Goal: Task Accomplishment & Management: Complete application form

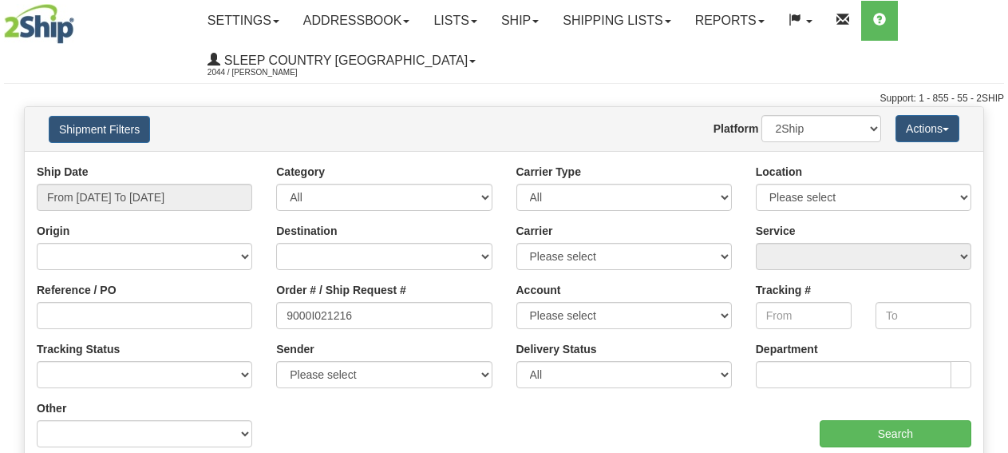
click at [886, 417] on div "aaa Search" at bounding box center [744, 423] width 480 height 47
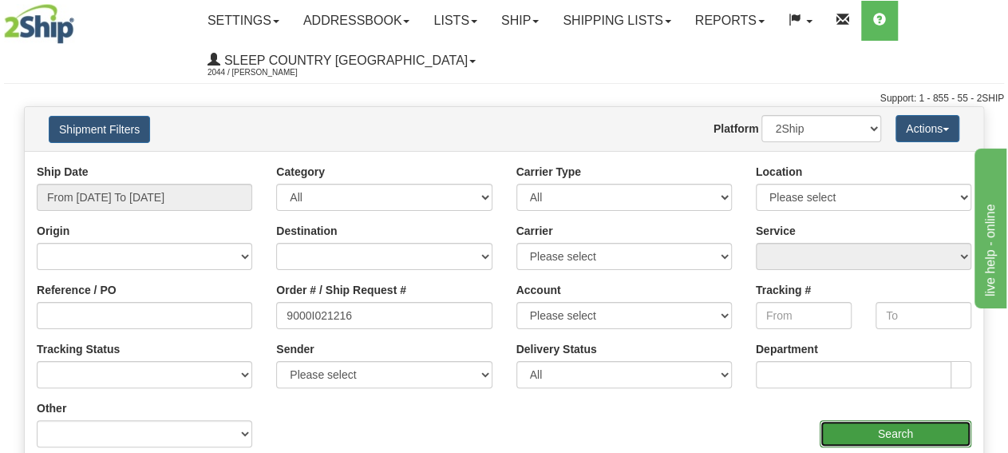
click at [885, 438] on input "Search" at bounding box center [896, 433] width 152 height 27
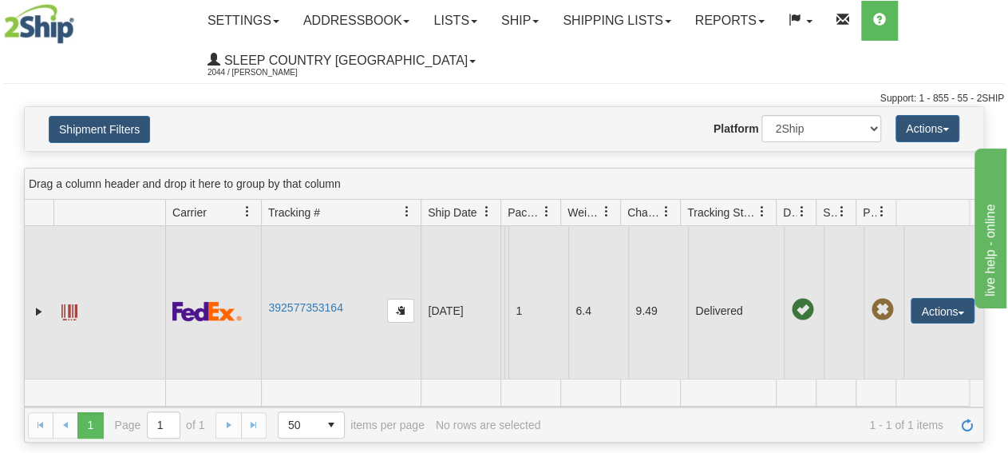
scroll to position [30, 0]
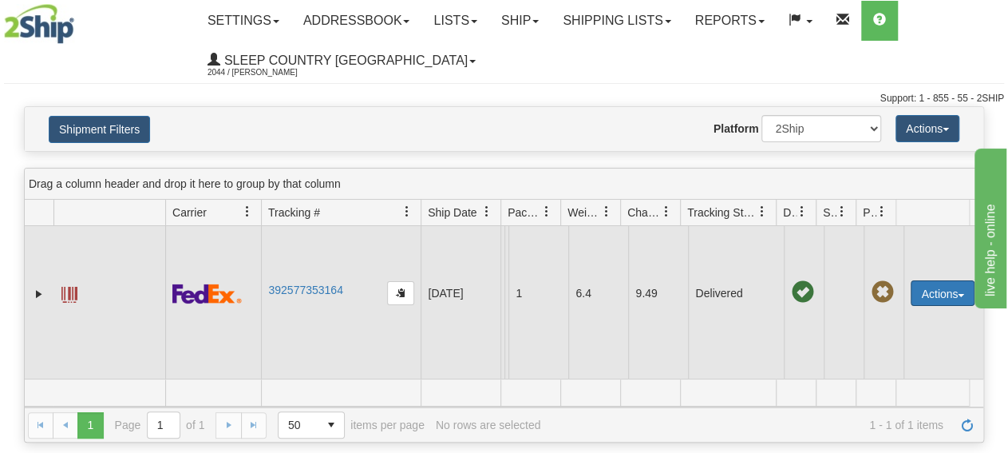
click at [927, 280] on button "Actions" at bounding box center [943, 293] width 64 height 26
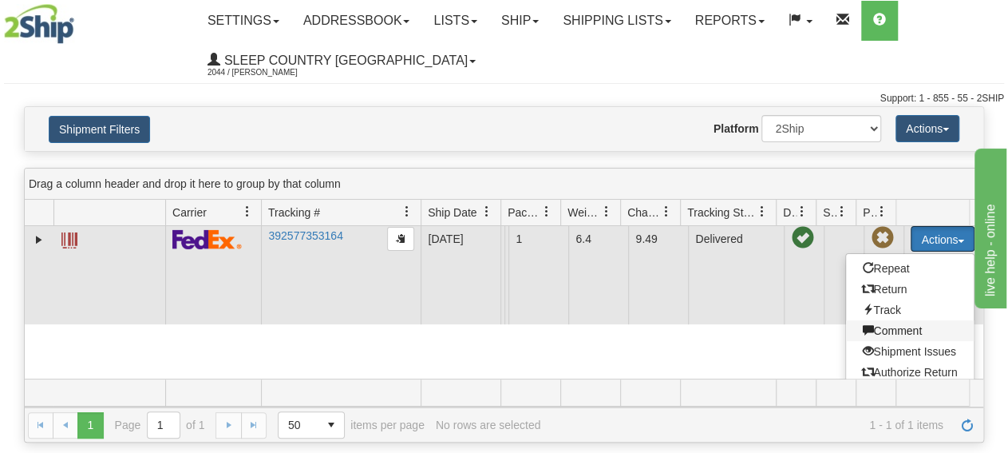
scroll to position [93, 0]
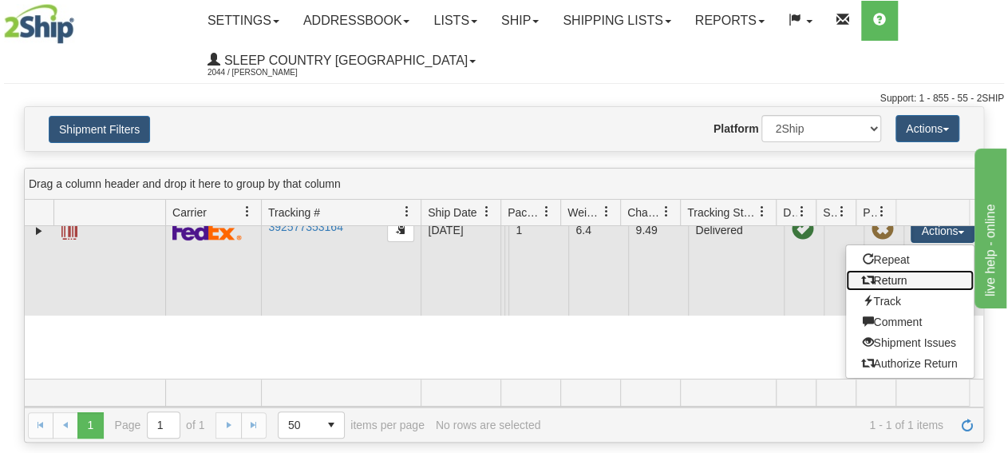
click at [900, 270] on link "Return" at bounding box center [910, 280] width 128 height 21
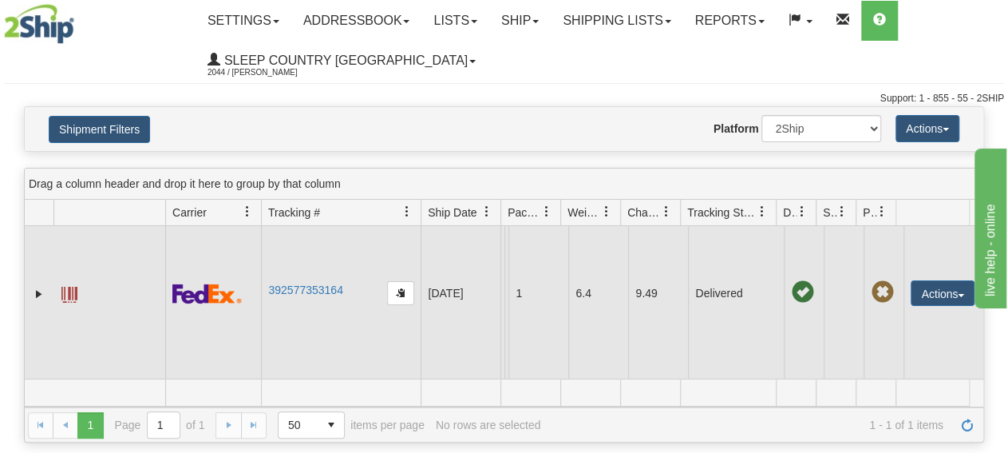
scroll to position [30, 0]
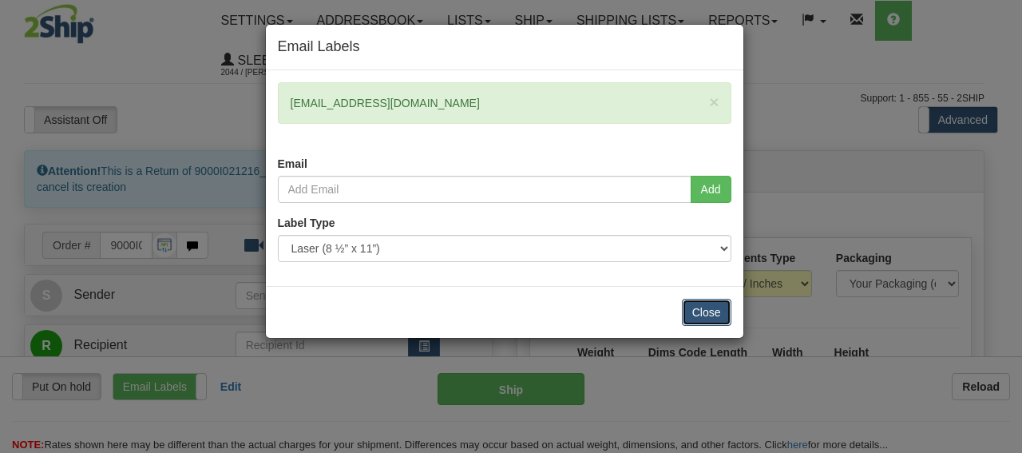
click at [706, 308] on button "Close" at bounding box center [706, 311] width 49 height 27
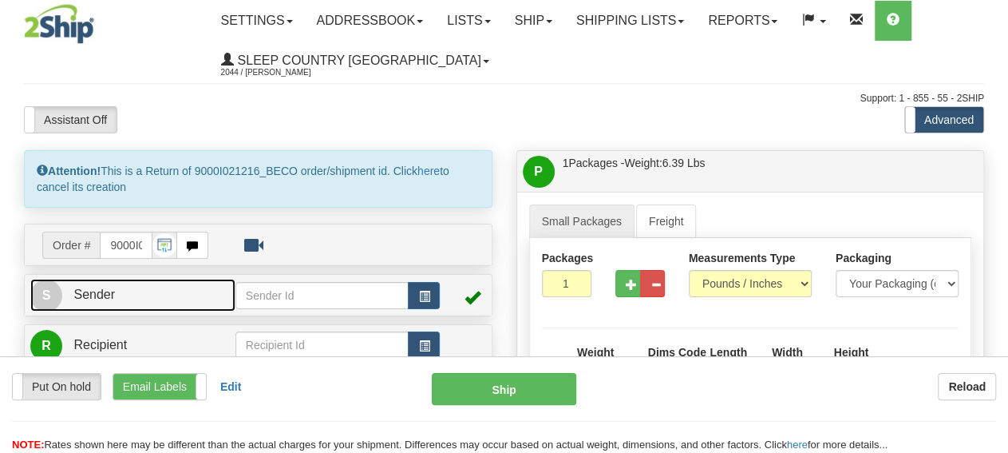
click at [89, 301] on link "S Sender" at bounding box center [132, 295] width 205 height 33
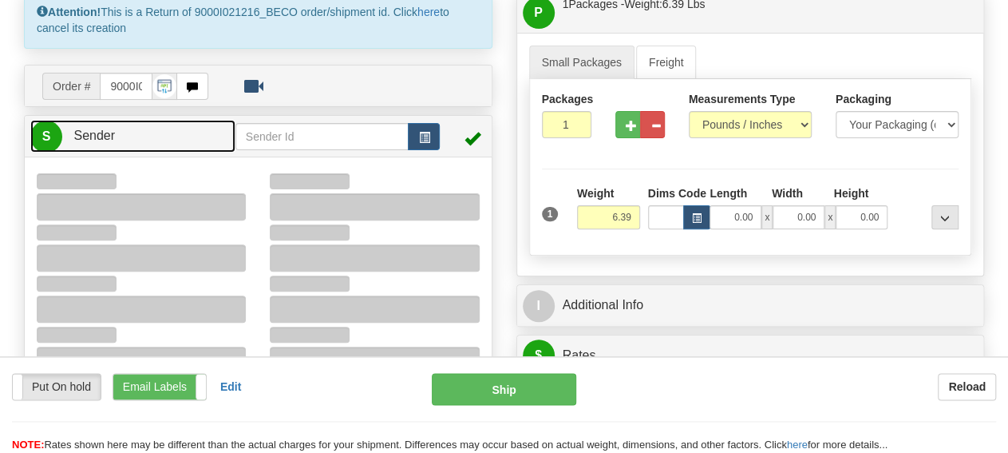
type input "15:21"
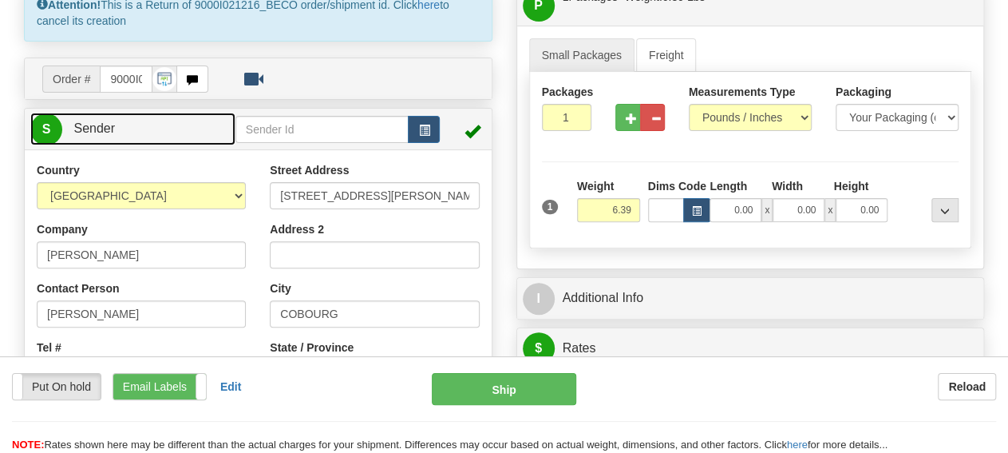
scroll to position [332, 0]
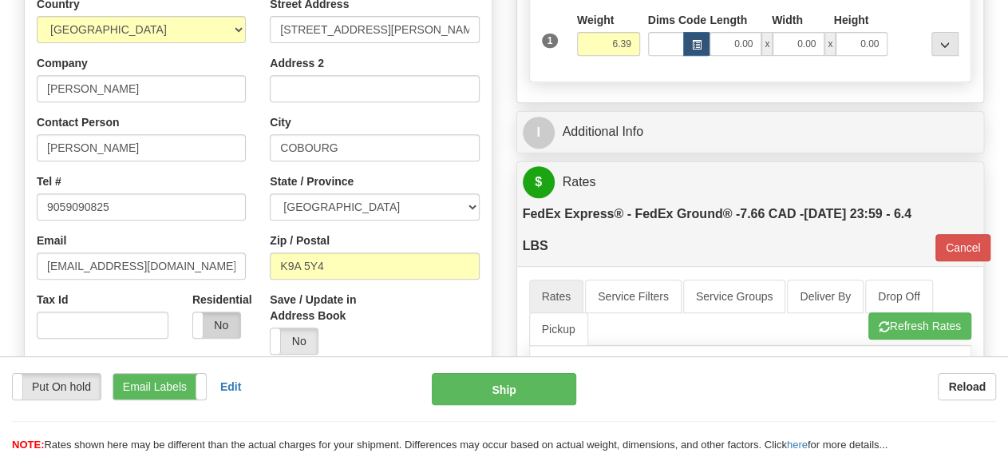
click at [215, 329] on label "No" at bounding box center [216, 325] width 47 height 26
type input "92"
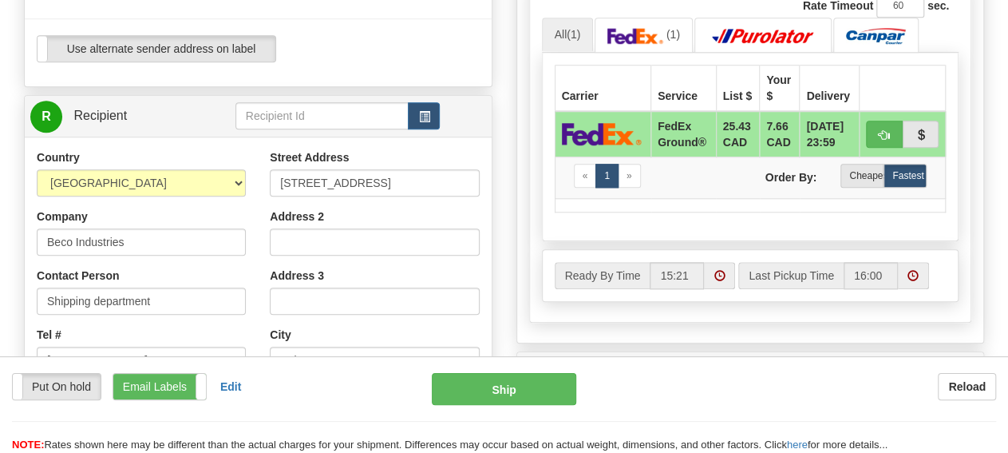
scroll to position [830, 0]
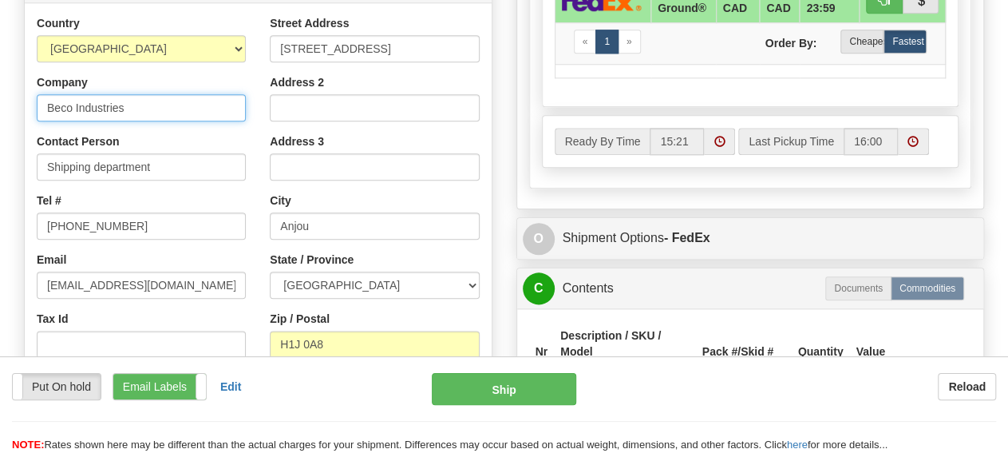
drag, startPoint x: 183, startPoint y: 109, endPoint x: 0, endPoint y: 93, distance: 183.5
type input "Sleep Country"
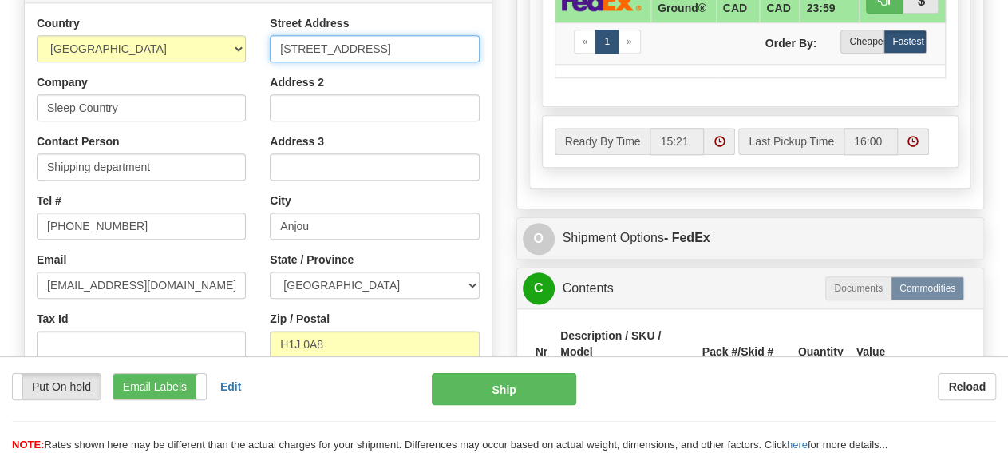
drag, startPoint x: 417, startPoint y: 47, endPoint x: 47, endPoint y: 18, distance: 371.5
click at [270, 35] on input "[STREET_ADDRESS]" at bounding box center [374, 48] width 209 height 27
paste input "[STREET_ADDRESS]"
type input "[STREET_ADDRESS]"
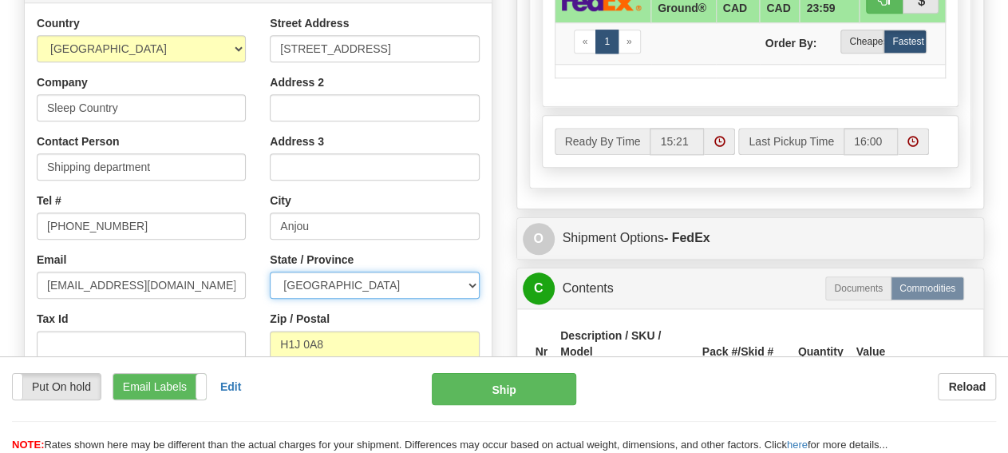
click at [377, 283] on select "[GEOGRAPHIC_DATA] [GEOGRAPHIC_DATA] [GEOGRAPHIC_DATA] [GEOGRAPHIC_DATA] [GEOGRA…" at bounding box center [374, 284] width 209 height 27
select select "ON"
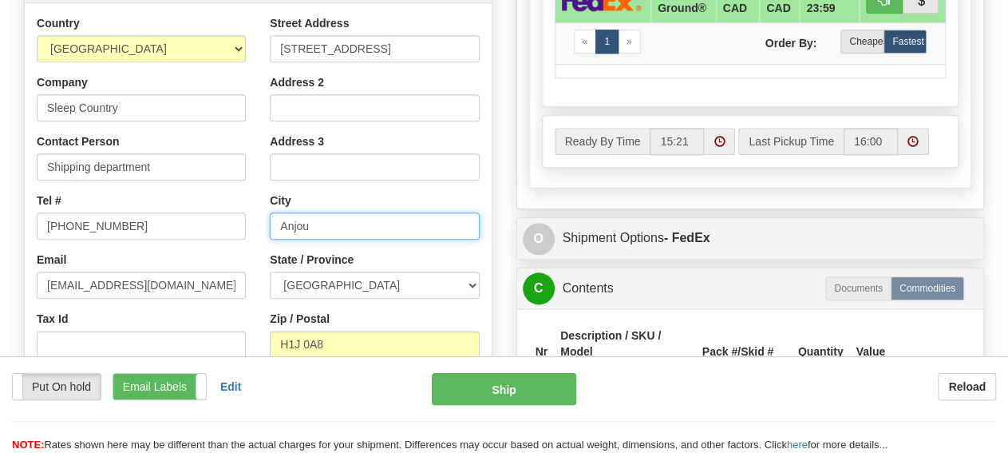
drag, startPoint x: 362, startPoint y: 227, endPoint x: 128, endPoint y: 200, distance: 235.3
click at [270, 212] on input "Anjou" at bounding box center [374, 225] width 209 height 27
paste input "BELLEVILLE"
type input "BELLEVILLE"
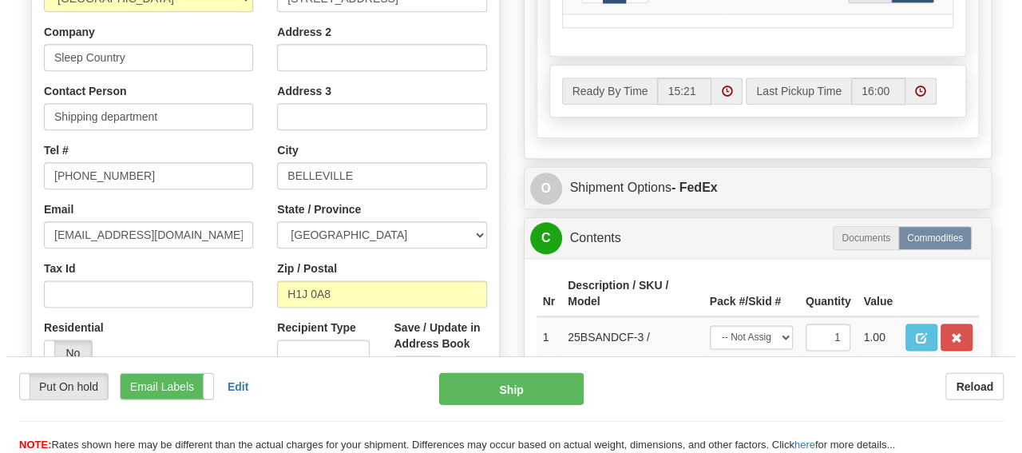
scroll to position [913, 0]
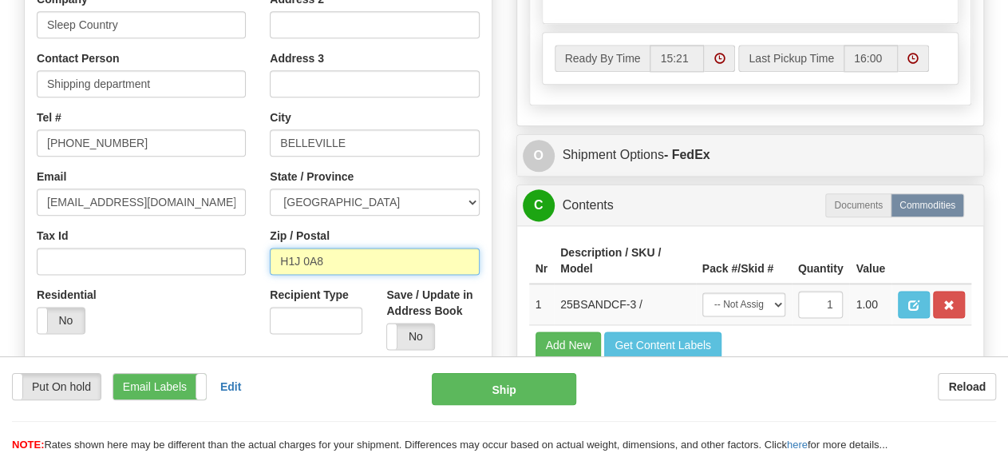
drag, startPoint x: 363, startPoint y: 264, endPoint x: 149, endPoint y: 255, distance: 214.1
click at [270, 255] on input "H1J 0A8" at bounding box center [374, 260] width 209 height 27
paste input "K8N 4Z6"
type input "K8N 4Z6"
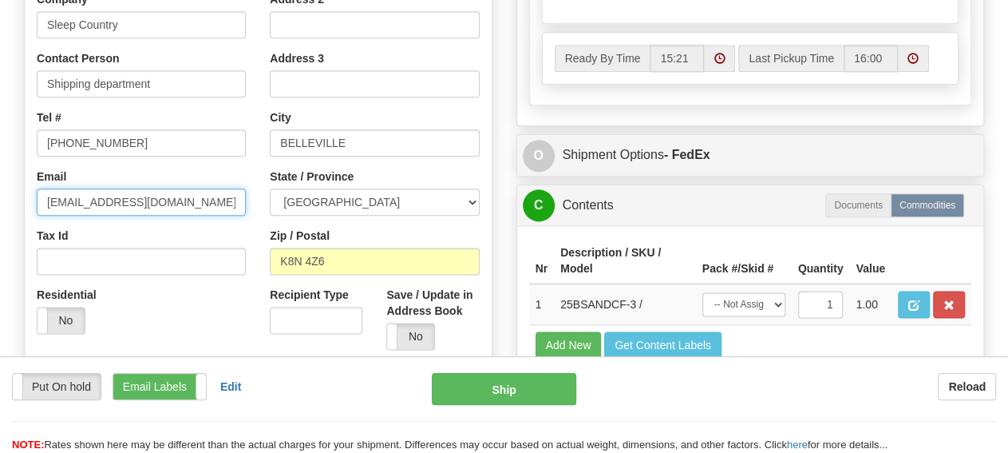
drag, startPoint x: 223, startPoint y: 192, endPoint x: 0, endPoint y: 181, distance: 222.9
click at [37, 188] on input "[EMAIL_ADDRESS][DOMAIN_NAME]" at bounding box center [141, 201] width 209 height 27
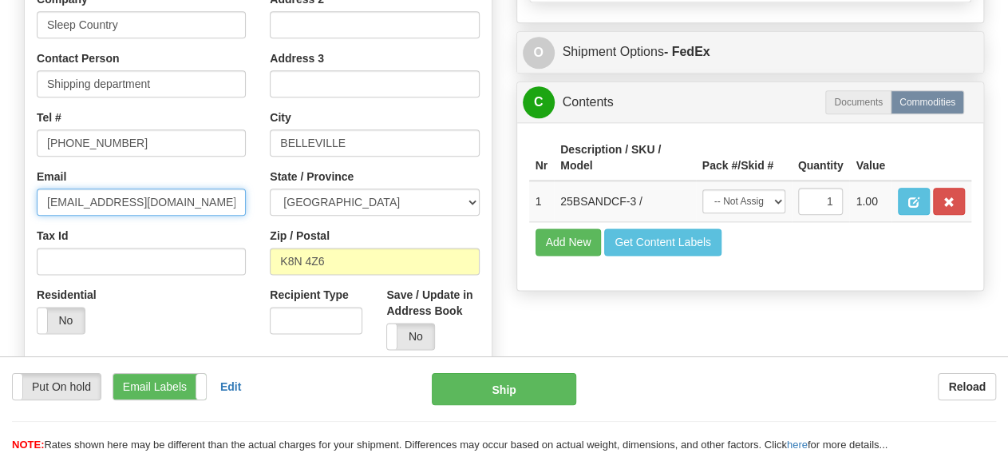
type input "92"
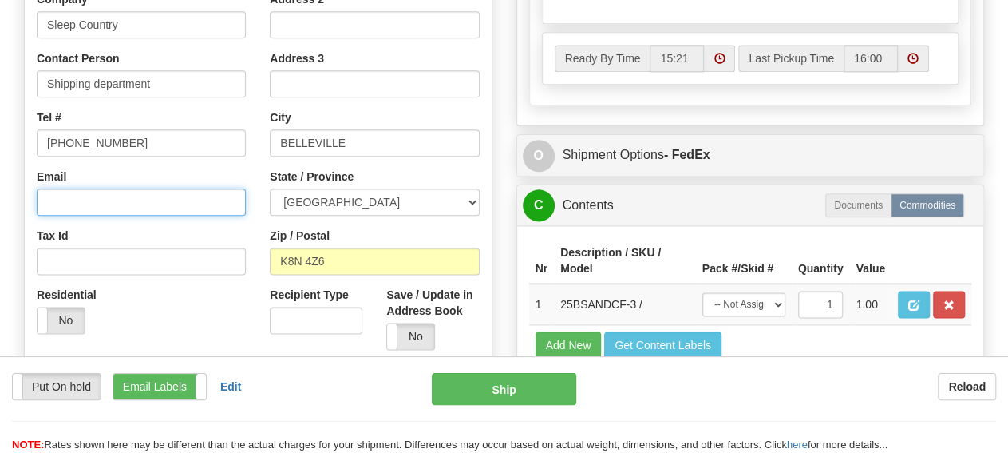
click at [109, 202] on input "Email" at bounding box center [141, 201] width 209 height 27
paste input "[EMAIL_ADDRESS][DOMAIN_NAME]"
type input "[EMAIL_ADDRESS][DOMAIN_NAME]"
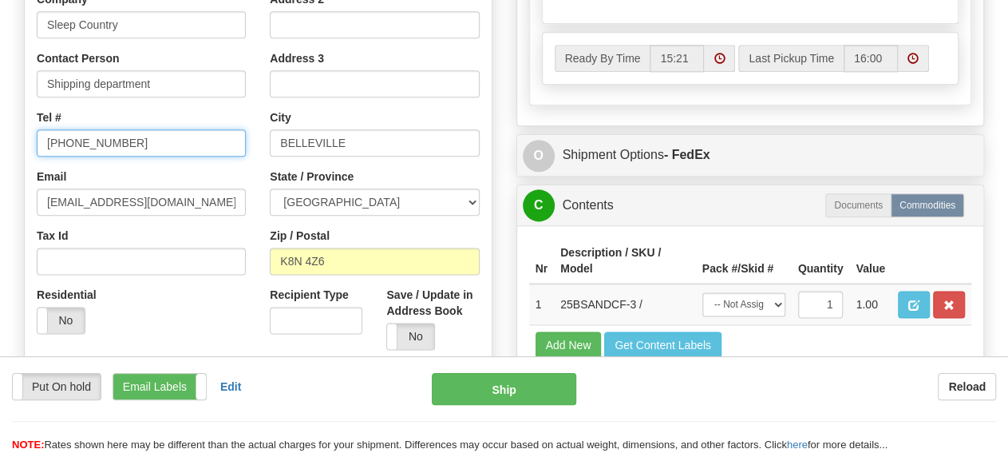
drag, startPoint x: 142, startPoint y: 140, endPoint x: 0, endPoint y: 117, distance: 143.9
click at [37, 129] on input "[PHONE_NUMBER]" at bounding box center [141, 142] width 209 height 27
paste input "[PHONE_NUMBER]"
type input "[PHONE_NUMBER]"
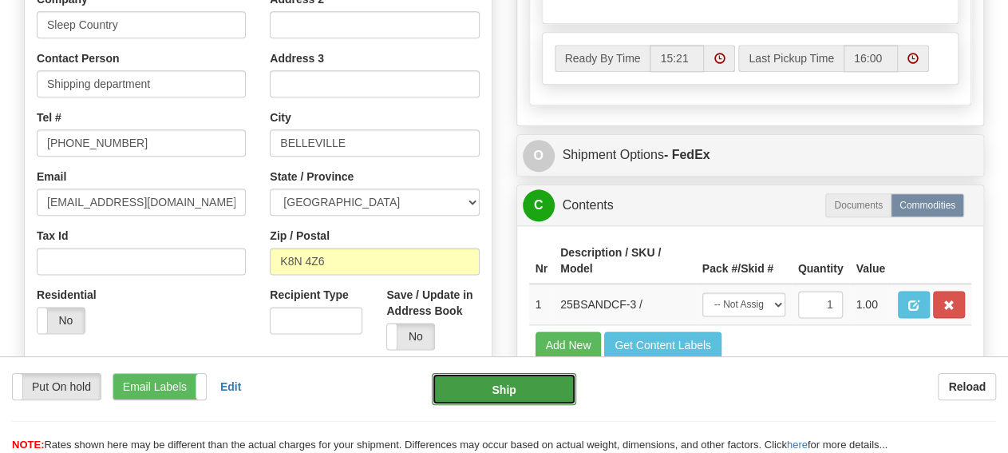
click at [528, 395] on button "Ship" at bounding box center [504, 389] width 144 height 32
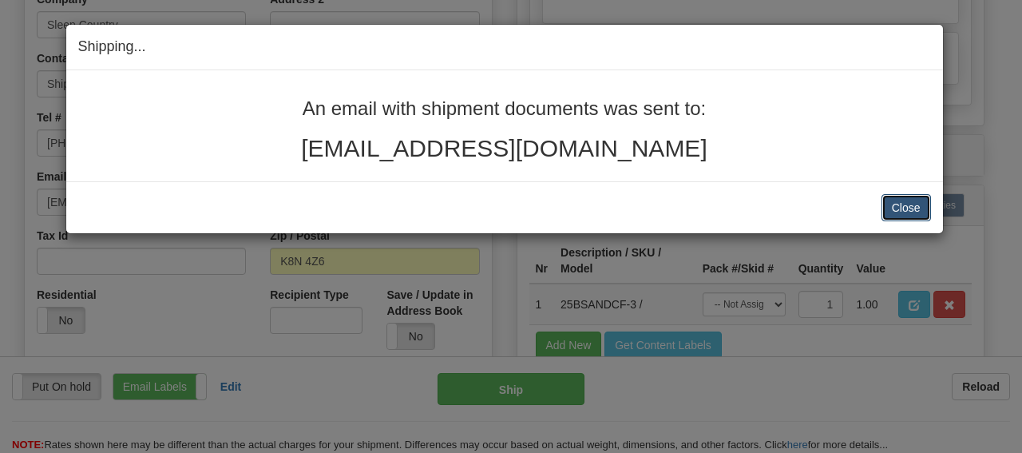
click at [889, 210] on button "Close" at bounding box center [905, 207] width 49 height 27
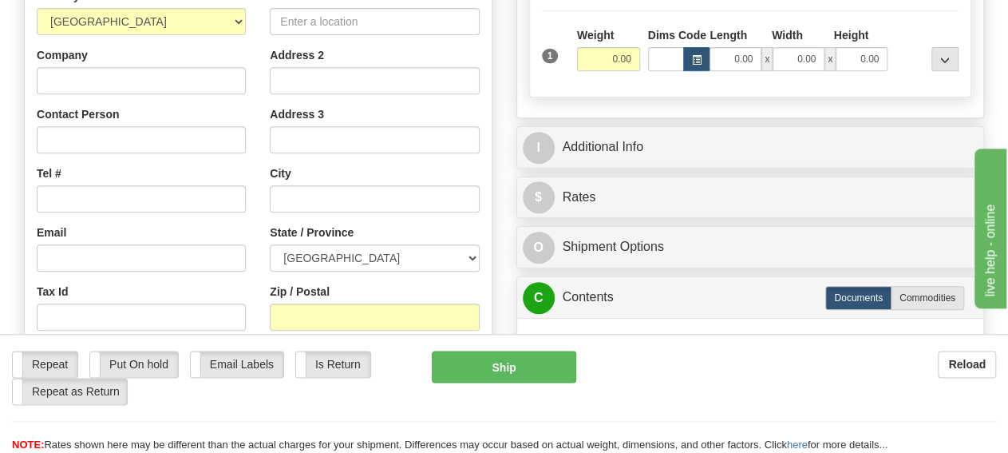
scroll to position [332, 0]
